Goal: Information Seeking & Learning: Learn about a topic

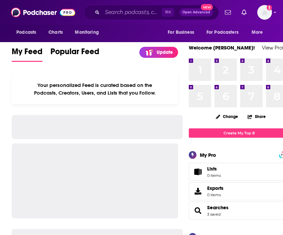
scroll to position [0, 0]
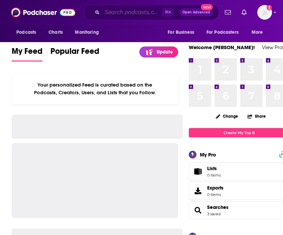
click at [115, 17] on input "Search podcasts, credits, & more..." at bounding box center [132, 12] width 60 height 11
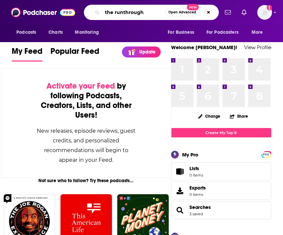
type input "the runthrough"
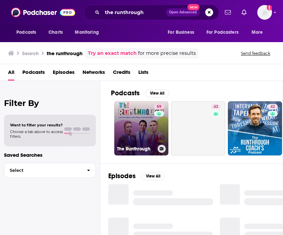
click at [134, 140] on link "59 The Runthrough" at bounding box center [141, 128] width 54 height 54
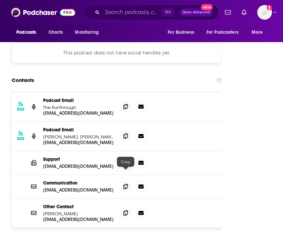
scroll to position [686, 0]
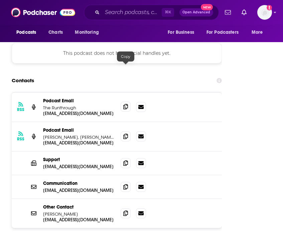
click at [124, 104] on icon at bounding box center [125, 106] width 5 height 5
click at [120, 122] on div "RSS Podcast Email [PERSON_NAME], [PERSON_NAME], and [PERSON_NAME] [EMAIL_ADDRES…" at bounding box center [117, 136] width 210 height 29
click at [125, 133] on icon at bounding box center [125, 135] width 5 height 5
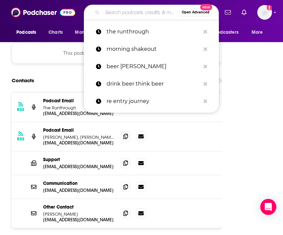
click at [122, 16] on input "Search podcasts, credits, & more..." at bounding box center [140, 12] width 77 height 11
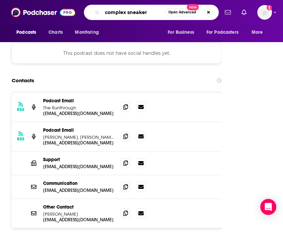
type input "complex sneakers"
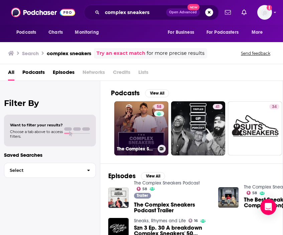
click at [120, 127] on link "58 The Complex Sneakers Podcast" at bounding box center [141, 128] width 54 height 54
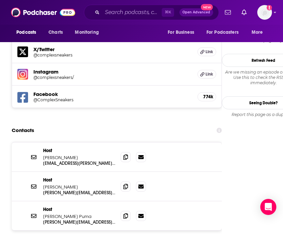
scroll to position [744, 0]
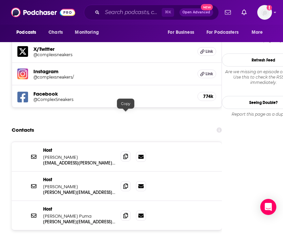
click at [125, 151] on span at bounding box center [126, 156] width 10 height 10
click at [127, 181] on span at bounding box center [126, 186] width 10 height 10
click at [128, 210] on span at bounding box center [126, 215] width 10 height 10
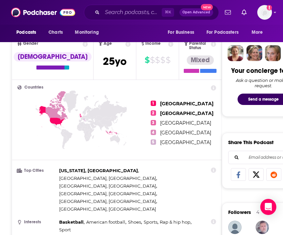
scroll to position [156, 0]
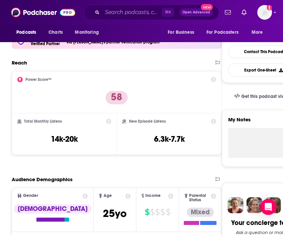
click at [122, 3] on div "Podcasts Charts Monitoring ⌘ K Open Advanced New For Business For Podcasters Mo…" at bounding box center [141, 12] width 283 height 25
click at [118, 17] on input "Search podcasts, credits, & more..." at bounding box center [132, 12] width 60 height 11
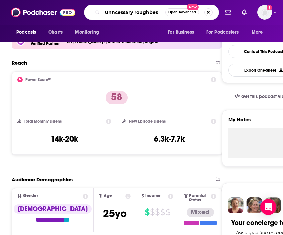
type input "unncessary roughbess"
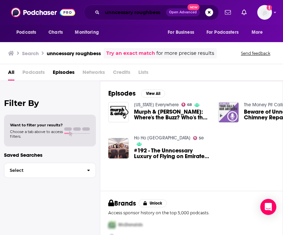
click at [138, 9] on input "unncessary roughbess" at bounding box center [134, 12] width 64 height 11
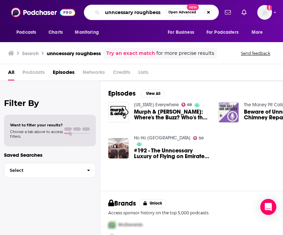
drag, startPoint x: 165, startPoint y: 12, endPoint x: 69, endPoint y: 14, distance: 96.3
click at [69, 14] on div "Podcasts Charts Monitoring unncessary roughbess Open Advanced New For Business …" at bounding box center [141, 12] width 283 height 25
type input "unnecessary roughness"
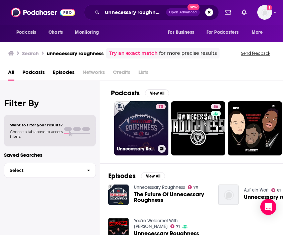
click at [120, 144] on link "70 Unnecessary Roughness" at bounding box center [141, 128] width 54 height 54
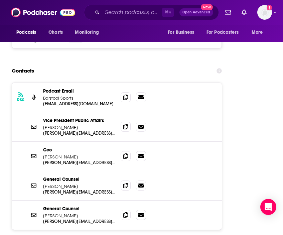
scroll to position [1174, 0]
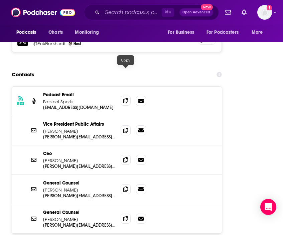
click at [123, 98] on icon at bounding box center [125, 100] width 5 height 5
